Goal: Information Seeking & Learning: Check status

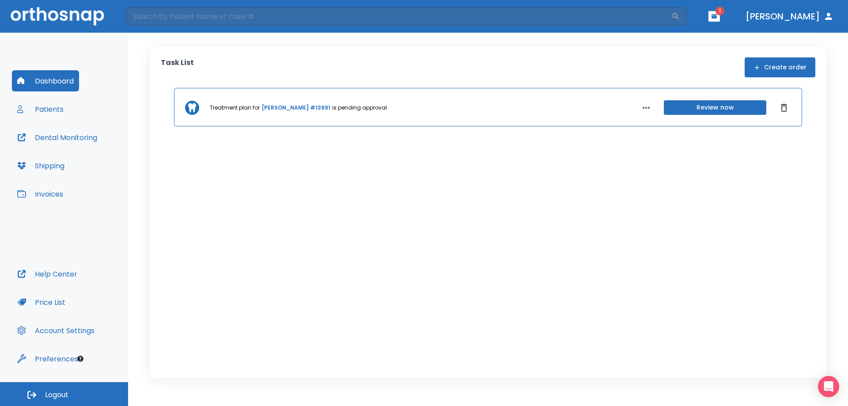
click at [654, 205] on div "Treatment plan for [PERSON_NAME] #13991 is pending approval Review now" at bounding box center [488, 219] width 655 height 262
click at [49, 109] on button "Patients" at bounding box center [40, 109] width 57 height 21
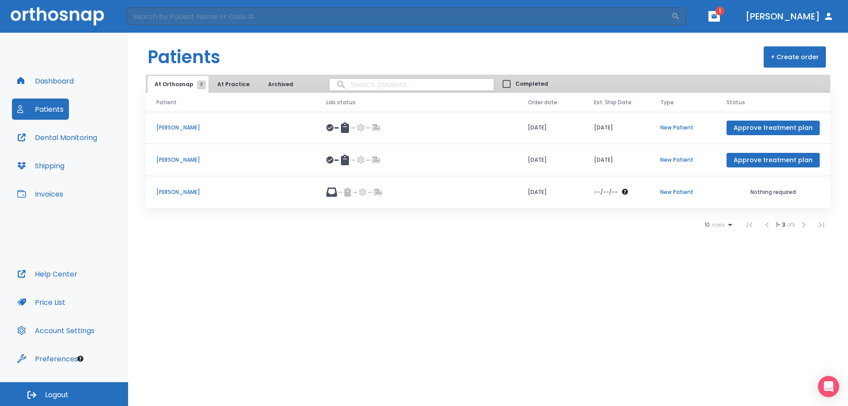
click at [187, 190] on p "[PERSON_NAME]" at bounding box center [230, 192] width 149 height 8
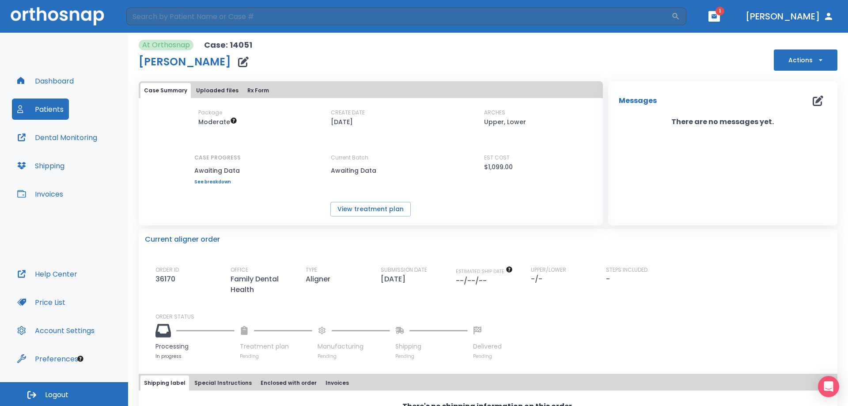
click at [327, 42] on div "At Orthosnap Case: 14051 [PERSON_NAME] Actions" at bounding box center [488, 55] width 699 height 31
click at [717, 18] on icon "button" at bounding box center [714, 16] width 6 height 6
click at [591, 83] on div at bounding box center [424, 203] width 848 height 406
click at [334, 55] on div "At Orthosnap Case: 14051 [PERSON_NAME] Actions" at bounding box center [488, 55] width 699 height 31
click at [310, 43] on div "At Orthosnap Case: 14051 [PERSON_NAME] Actions" at bounding box center [488, 55] width 699 height 31
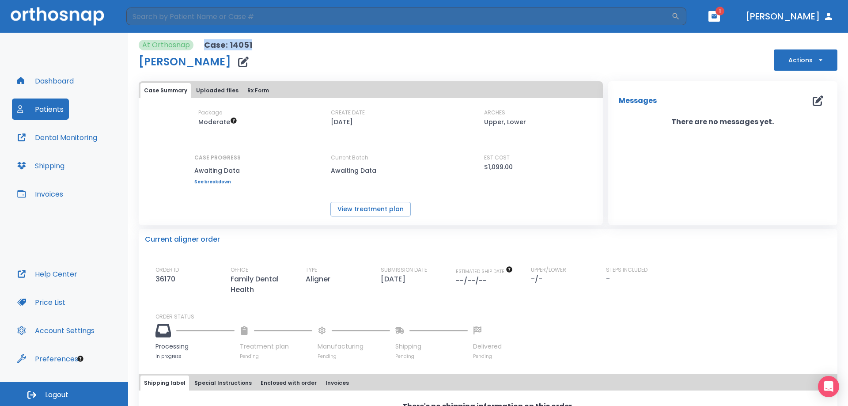
drag, startPoint x: 205, startPoint y: 45, endPoint x: 254, endPoint y: 45, distance: 49.0
click at [254, 45] on div "At Orthosnap Case: 14051 [PERSON_NAME] Actions" at bounding box center [488, 55] width 699 height 31
drag, startPoint x: 241, startPoint y: 45, endPoint x: 204, endPoint y: 44, distance: 37.1
click at [204, 44] on div "At Orthosnap Case: 14051 [PERSON_NAME] Actions" at bounding box center [488, 55] width 699 height 31
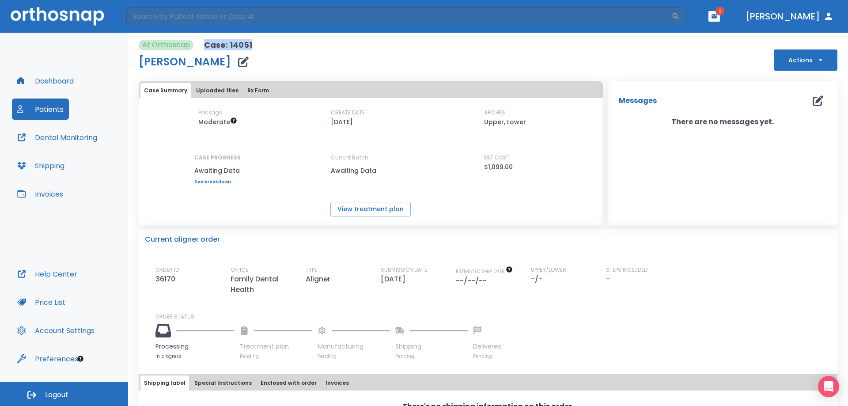
click at [204, 44] on p "Case: 14051" at bounding box center [228, 45] width 48 height 11
drag, startPoint x: 204, startPoint y: 44, endPoint x: 250, endPoint y: 44, distance: 45.9
click at [250, 44] on p "Case: 14051" at bounding box center [228, 45] width 48 height 11
click at [267, 89] on button "Rx Form" at bounding box center [258, 90] width 29 height 15
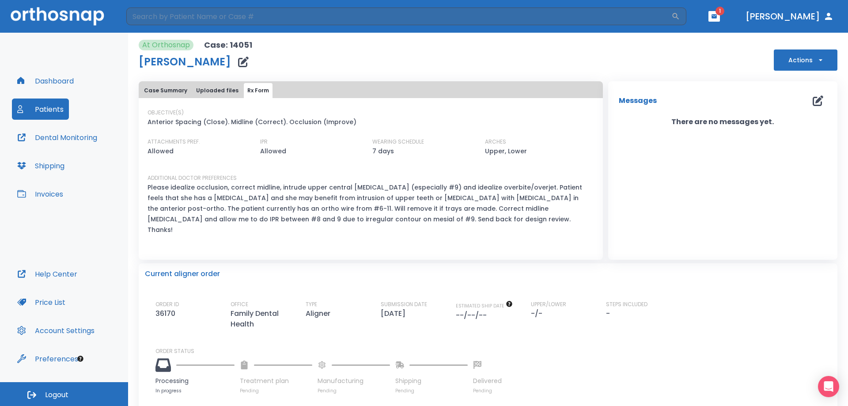
click at [466, 218] on p "Please idealize occlusion, correct midline, intrude upper central [MEDICAL_DATA…" at bounding box center [366, 208] width 436 height 53
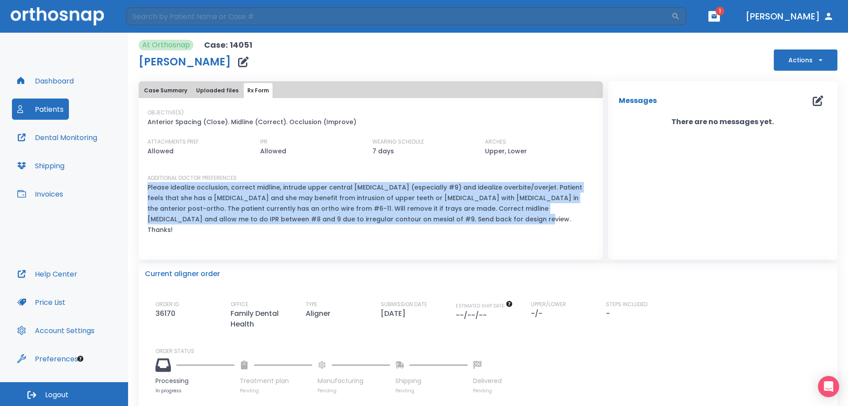
drag, startPoint x: 466, startPoint y: 218, endPoint x: 147, endPoint y: 187, distance: 320.0
click at [147, 187] on div "OBJECTIVE(S) Anterior Spacing (Close). Midline (Correct). Occlusion (Improve) A…" at bounding box center [371, 184] width 464 height 151
drag, startPoint x: 489, startPoint y: 227, endPoint x: 215, endPoint y: 186, distance: 277.0
click at [237, 188] on div "ADDITIONAL DOCTOR PREFERENCES Please idealize occlusion, correct midline, intru…" at bounding box center [366, 208] width 436 height 68
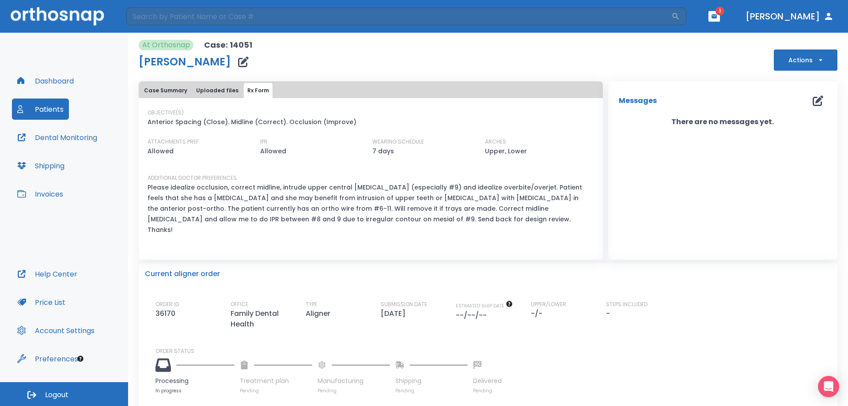
click at [201, 192] on p "Please idealize occlusion, correct midline, intrude upper central [MEDICAL_DATA…" at bounding box center [366, 208] width 436 height 53
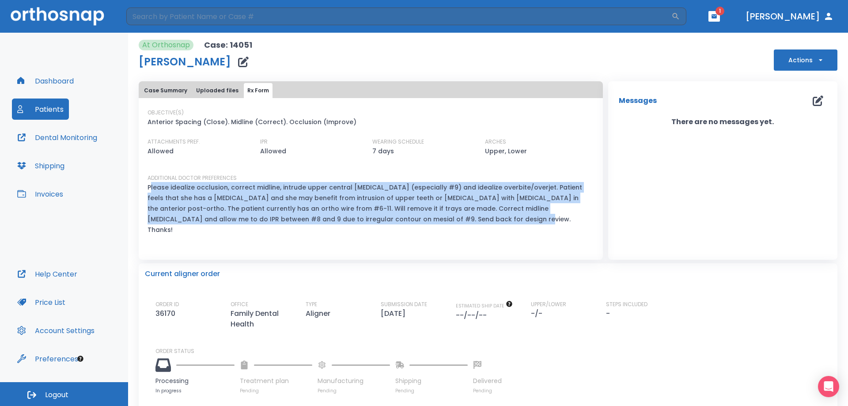
drag, startPoint x: 150, startPoint y: 186, endPoint x: 484, endPoint y: 218, distance: 335.9
click at [484, 218] on p "Please idealize occlusion, correct midline, intrude upper central [MEDICAL_DATA…" at bounding box center [366, 208] width 436 height 53
drag, startPoint x: 147, startPoint y: 189, endPoint x: 453, endPoint y: 217, distance: 307.4
click at [453, 217] on div "OBJECTIVE(S) Anterior Spacing (Close). Midline (Correct). Occlusion (Improve) A…" at bounding box center [371, 184] width 464 height 151
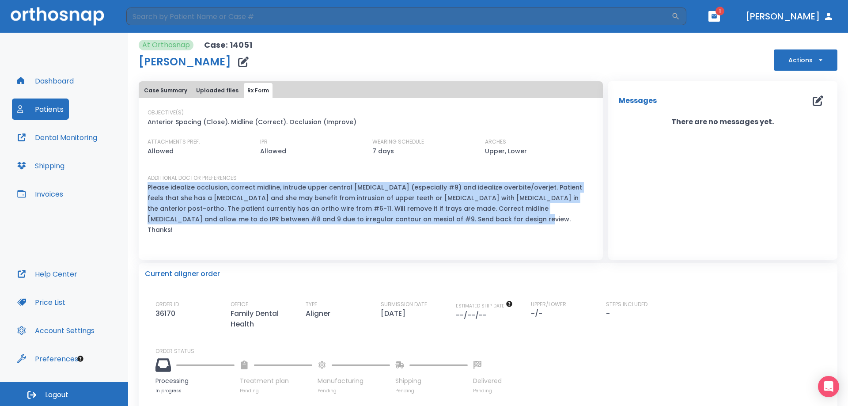
click at [453, 217] on p "Please idealize occlusion, correct midline, intrude upper central [MEDICAL_DATA…" at bounding box center [366, 208] width 436 height 53
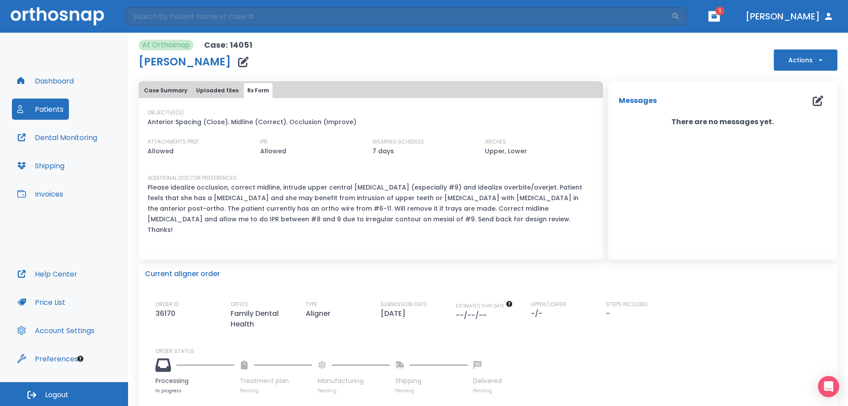
click at [214, 159] on div "ATTACHMENTS PREF. Allowed" at bounding box center [197, 151] width 99 height 26
click at [148, 91] on button "Case Summary" at bounding box center [165, 90] width 50 height 15
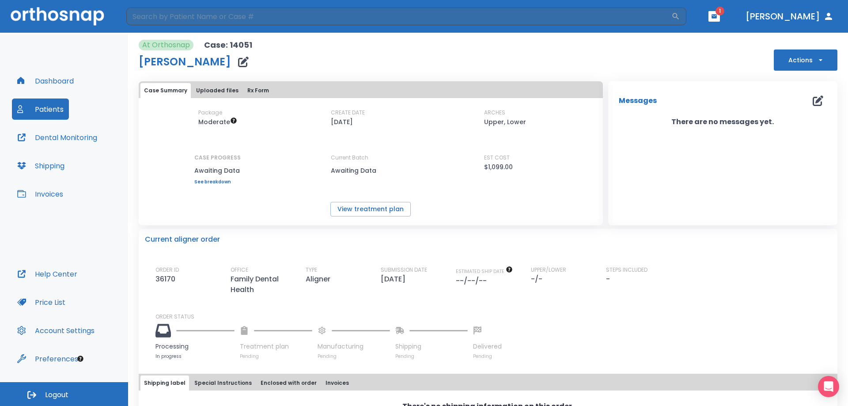
click at [173, 186] on div "Package Moderate CREATE DATE [DATE] ARCHES Upper, Lower CASE PROGRESS Awaiting …" at bounding box center [371, 163] width 464 height 108
